Goal: Task Accomplishment & Management: Manage account settings

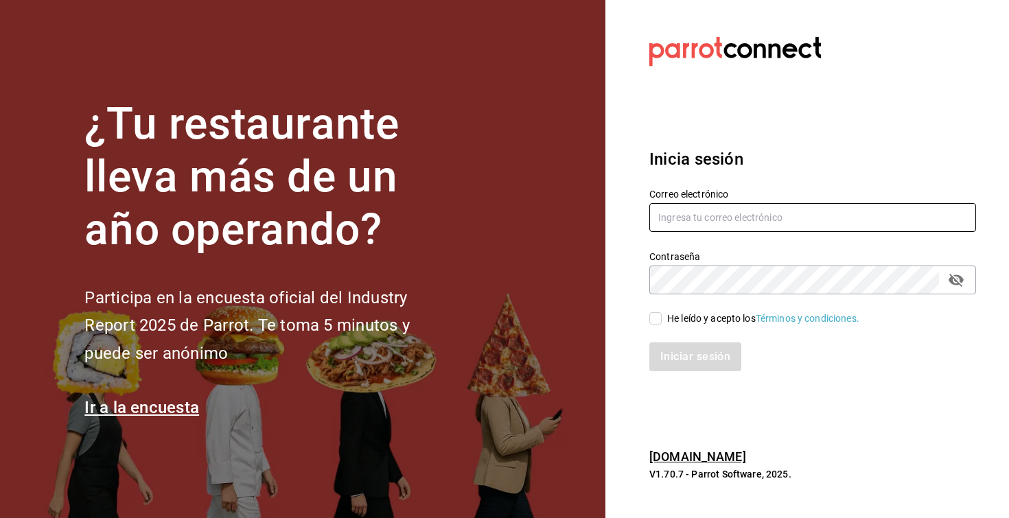
click at [678, 220] on input "text" at bounding box center [812, 217] width 327 height 29
type input "[EMAIL_ADDRESS][DOMAIN_NAME]"
click at [660, 318] on input "He leído y acepto los Términos y condiciones." at bounding box center [655, 318] width 12 height 12
checkbox input "true"
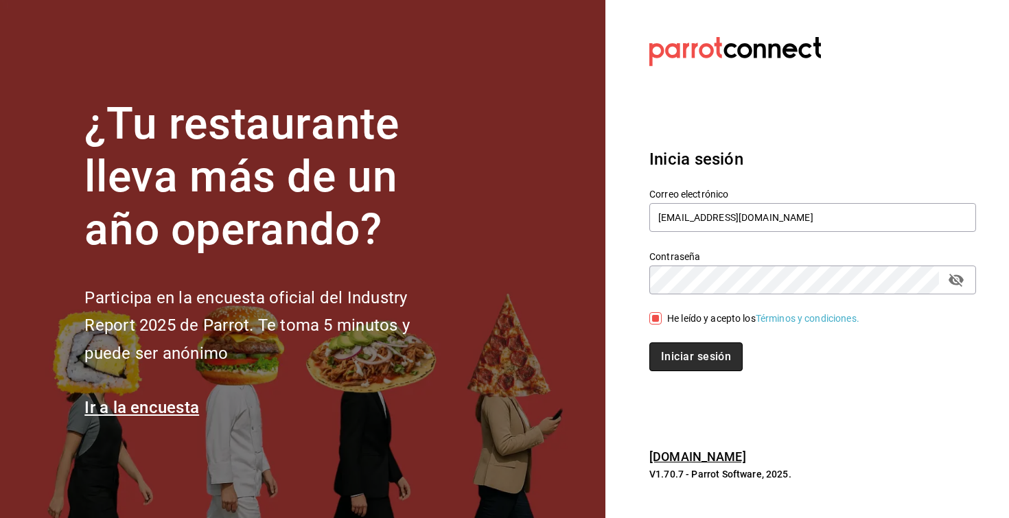
click at [700, 367] on button "Iniciar sesión" at bounding box center [695, 357] width 93 height 29
